Goal: Find specific page/section: Find specific page/section

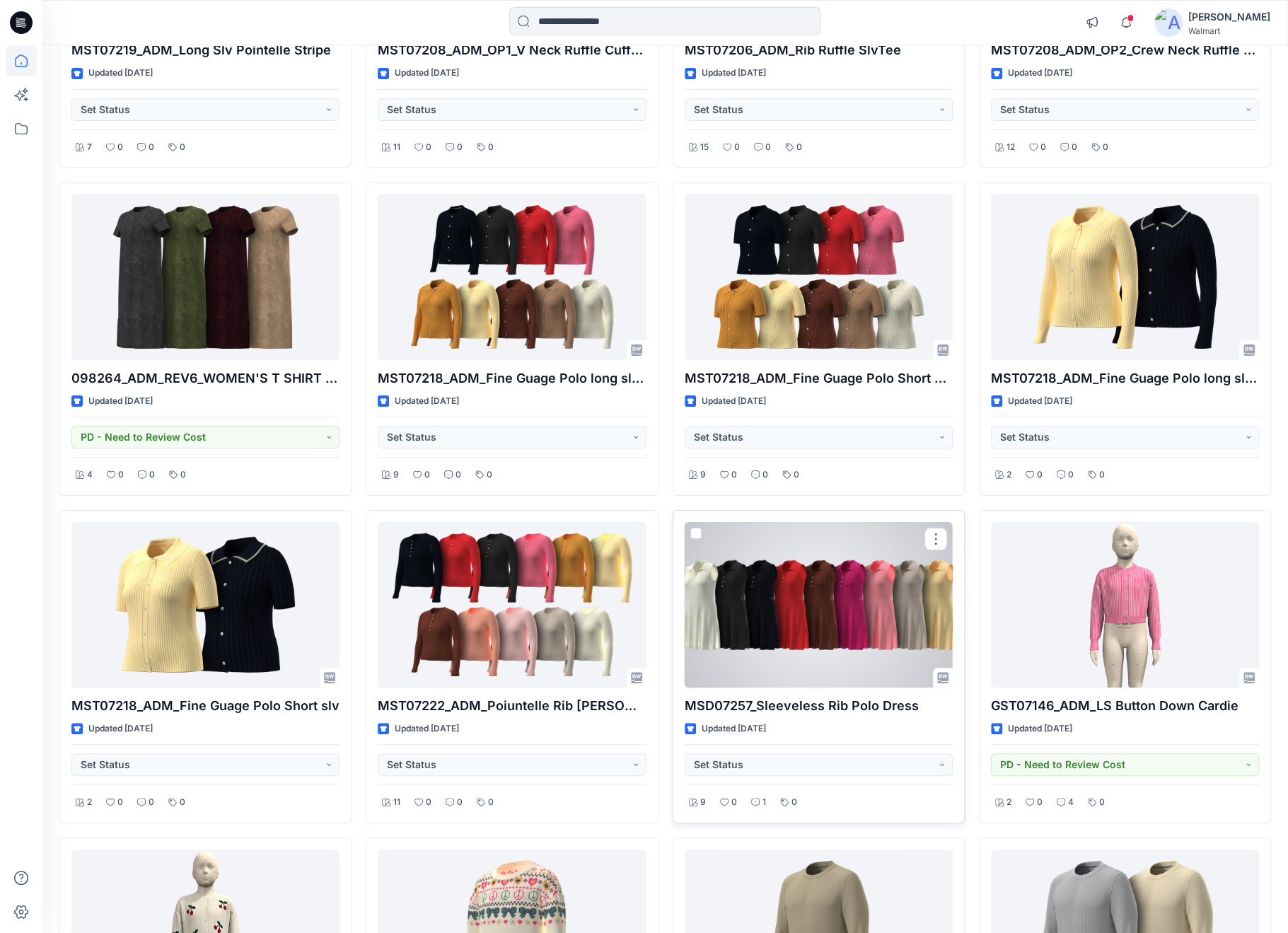
scroll to position [11514, 0]
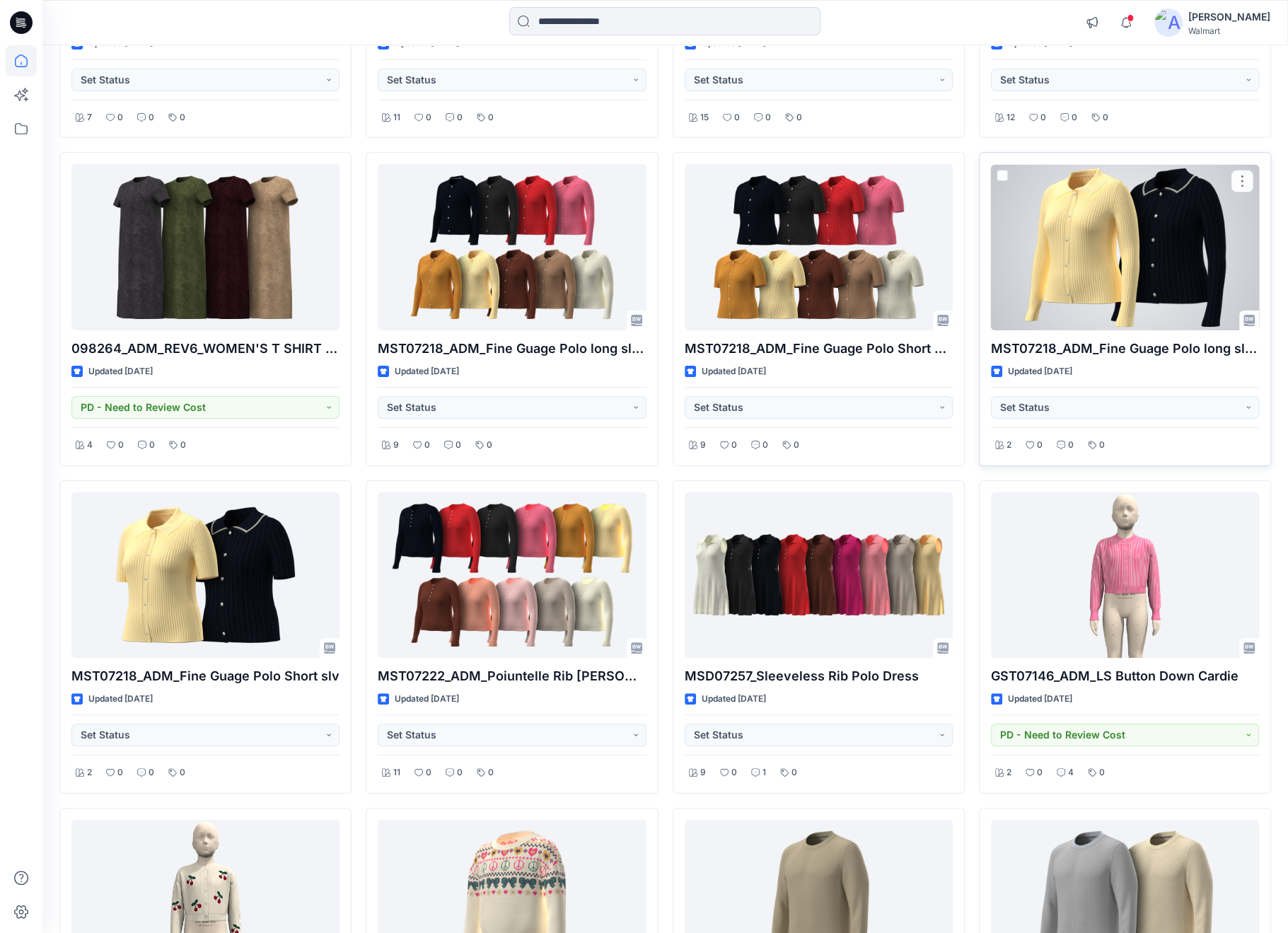
click at [1090, 204] on div at bounding box center [1125, 246] width 268 height 166
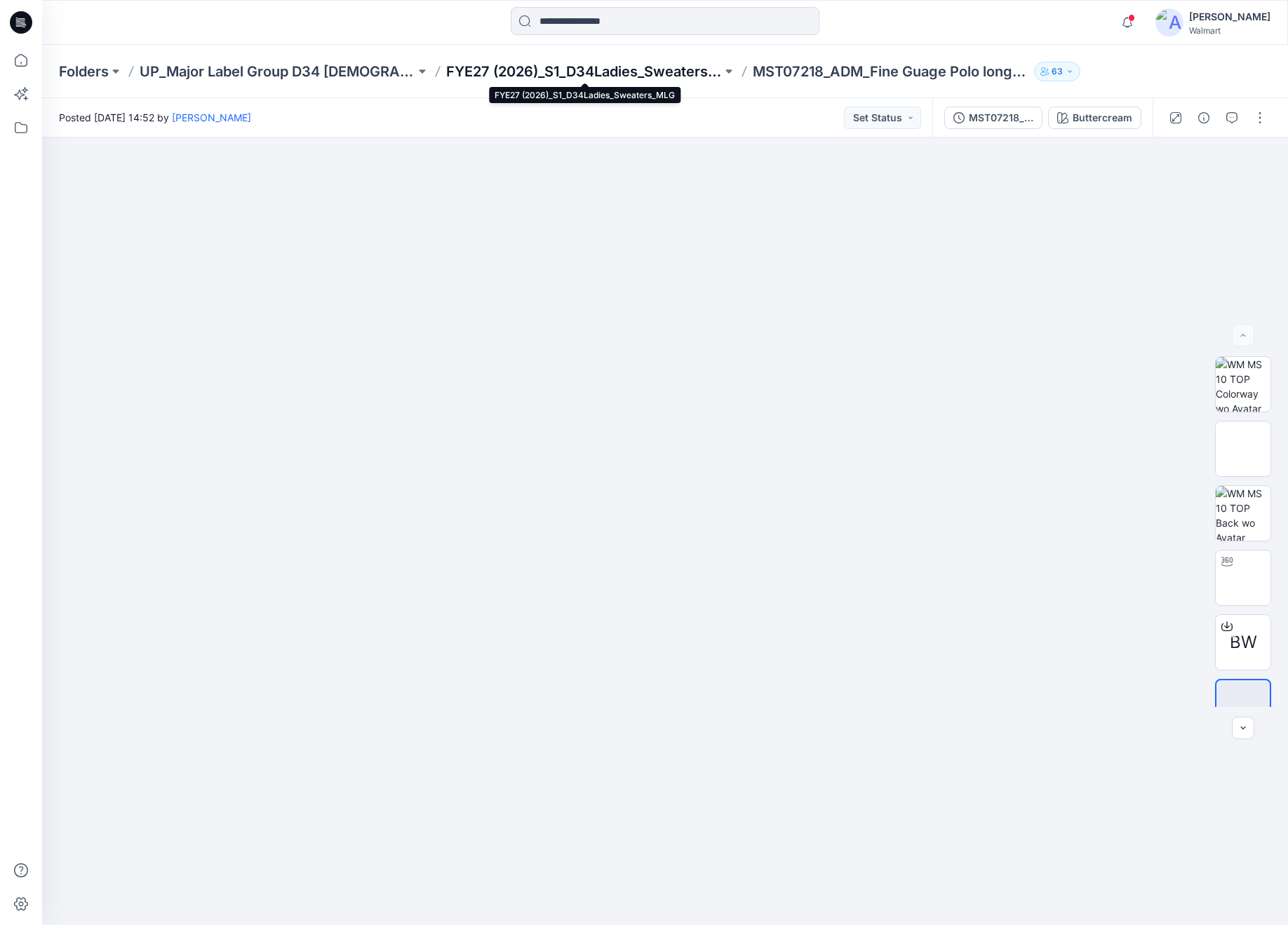
click at [611, 67] on p "FYE27 (2026)_S1_D34Ladies_Sweaters_MLG" at bounding box center [584, 71] width 275 height 20
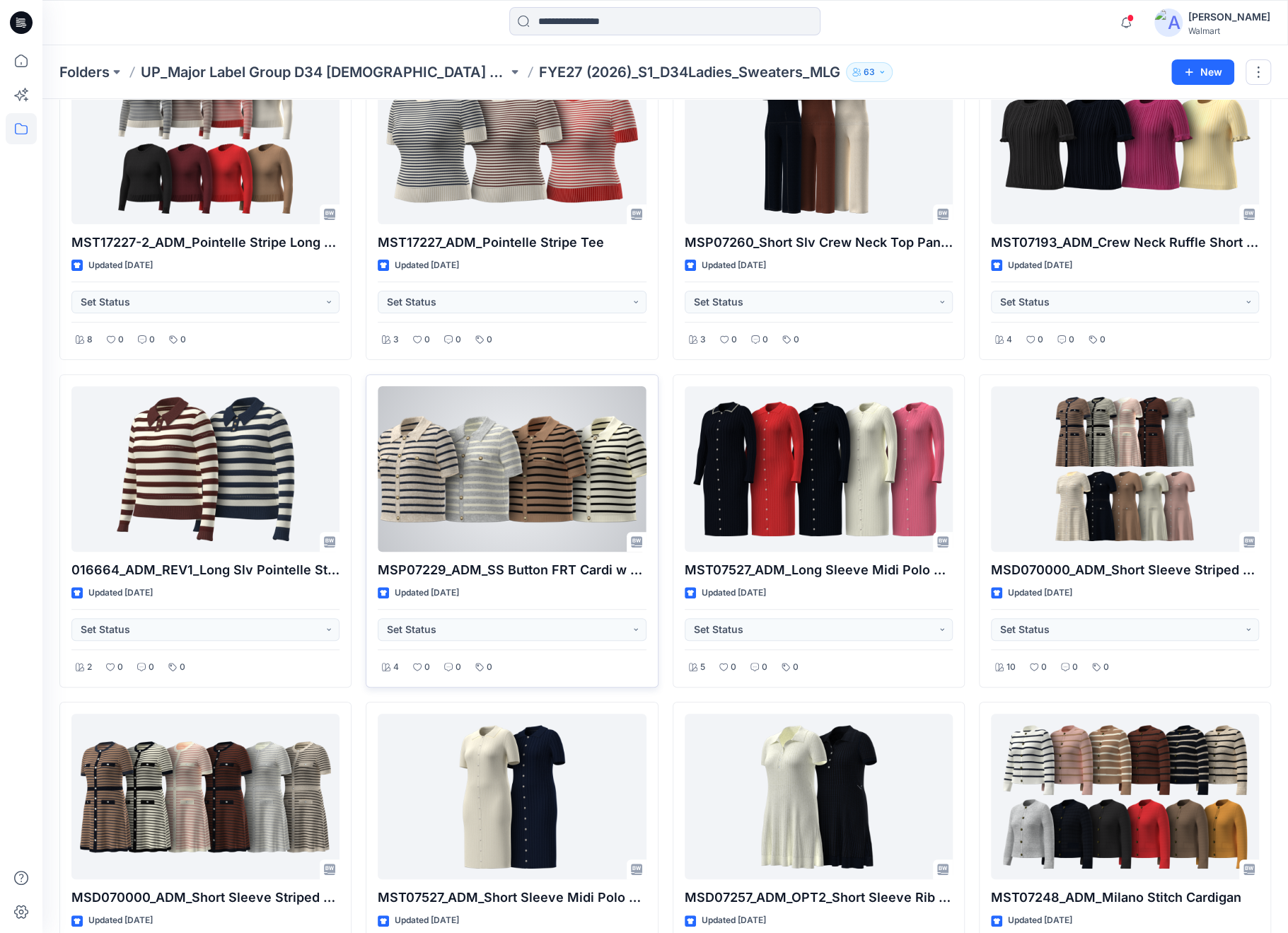
scroll to position [141, 0]
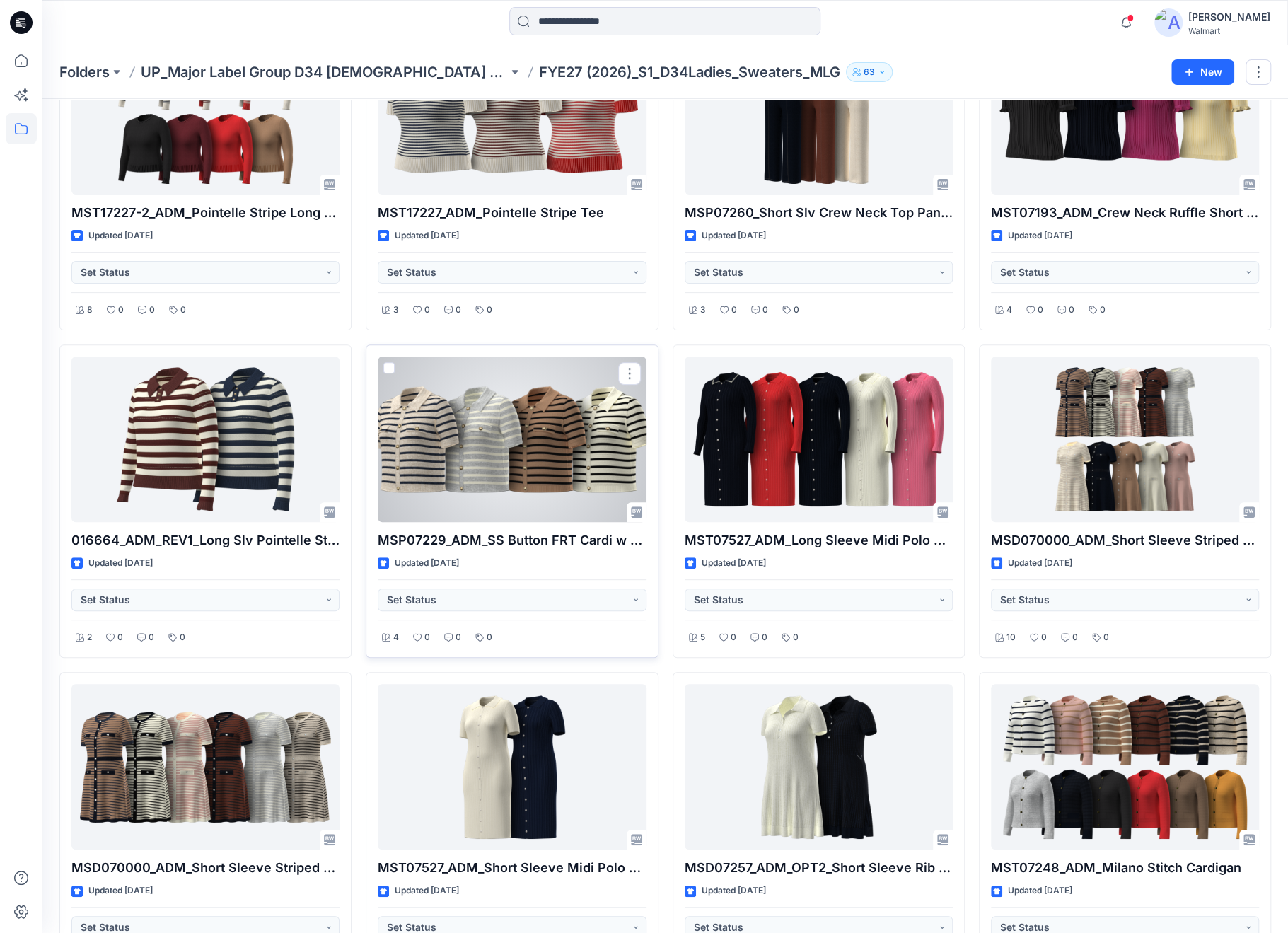
click at [509, 467] on div at bounding box center [512, 439] width 268 height 166
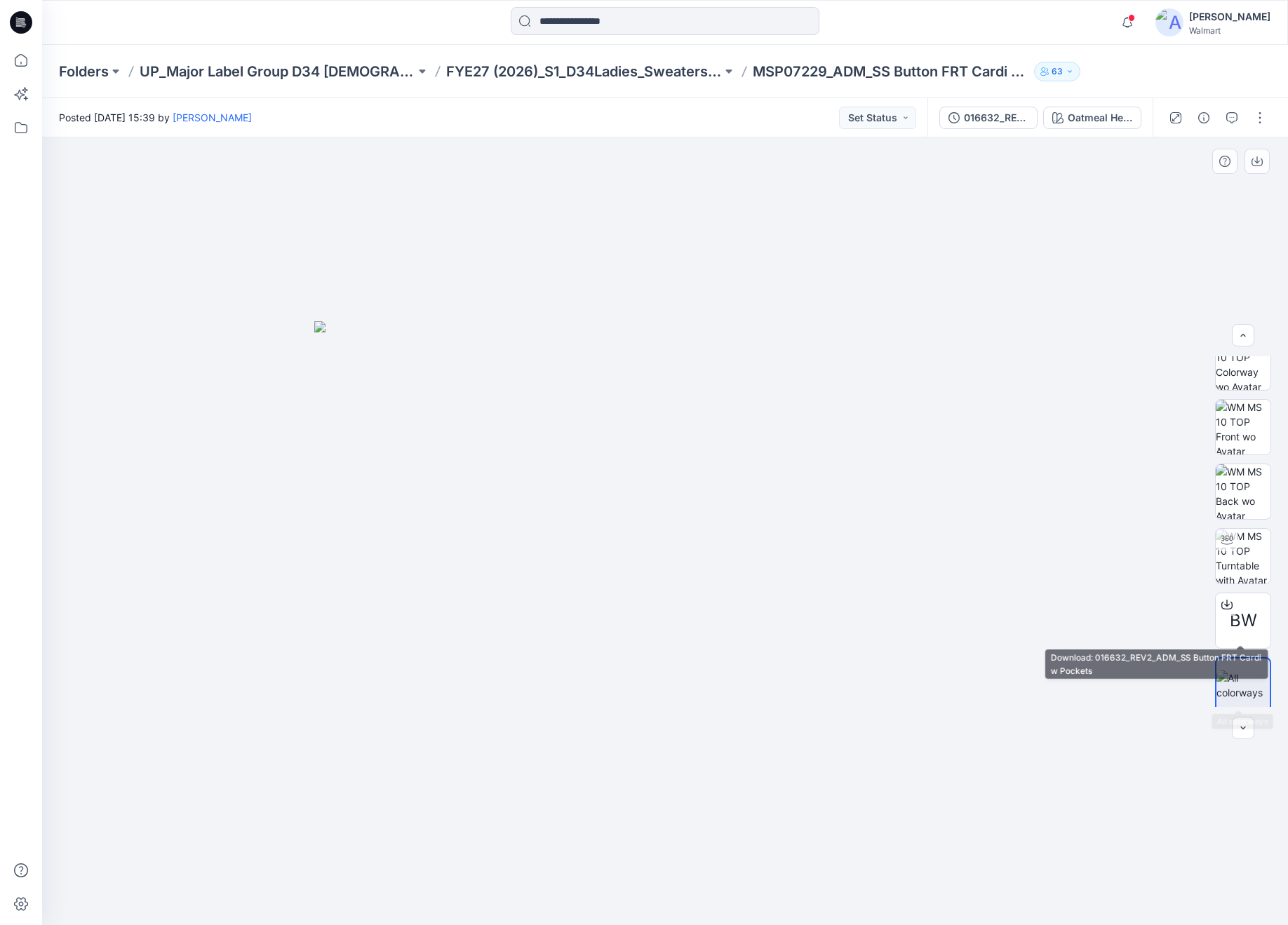
scroll to position [28, 0]
